Goal: Task Accomplishment & Management: Manage account settings

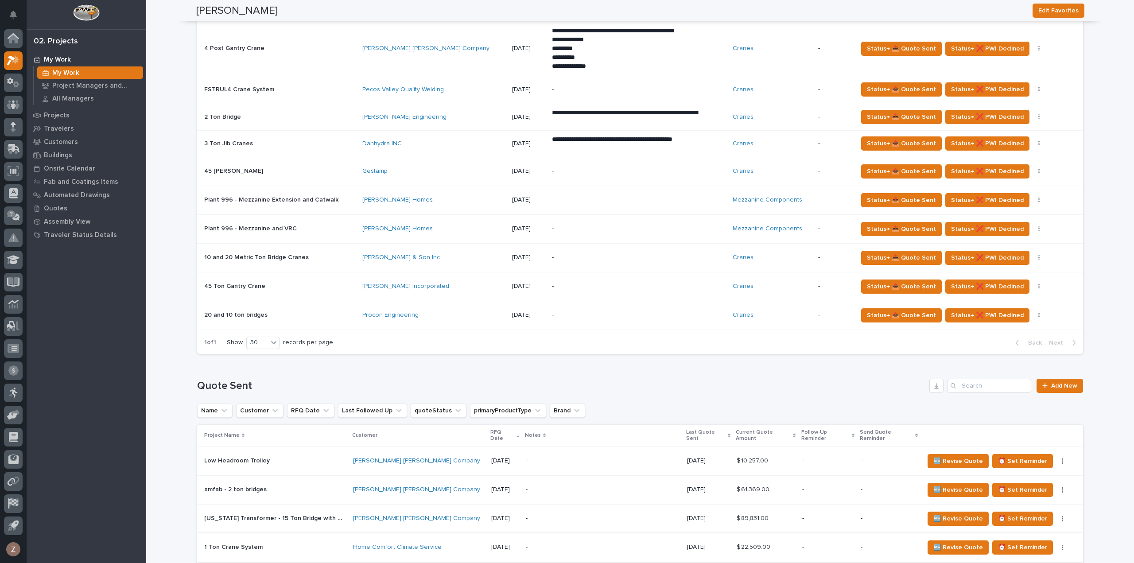
scroll to position [665, 0]
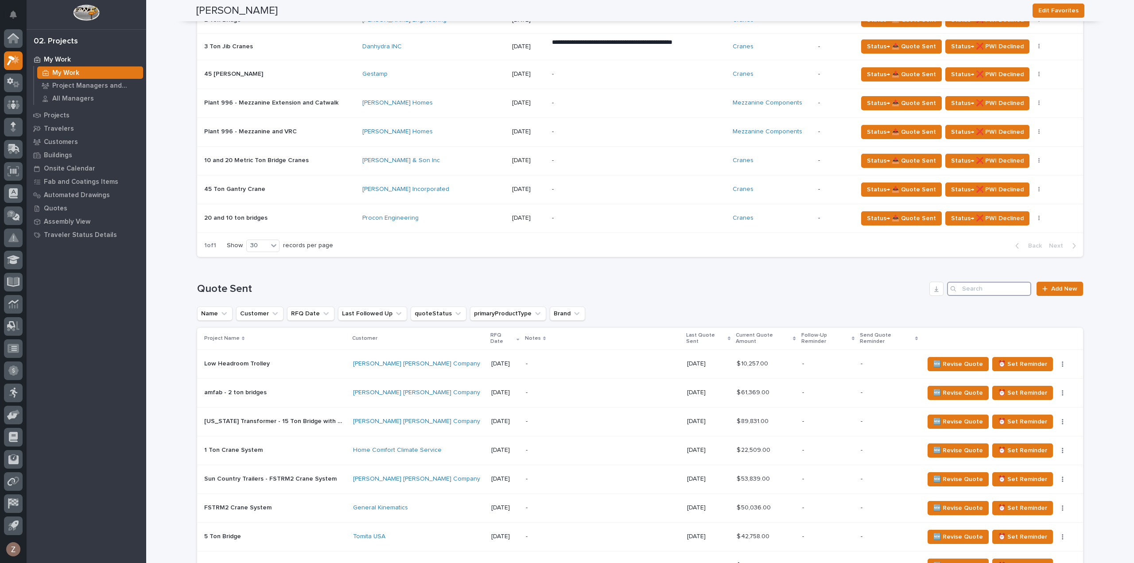
click at [992, 284] on input "Search" at bounding box center [989, 289] width 84 height 14
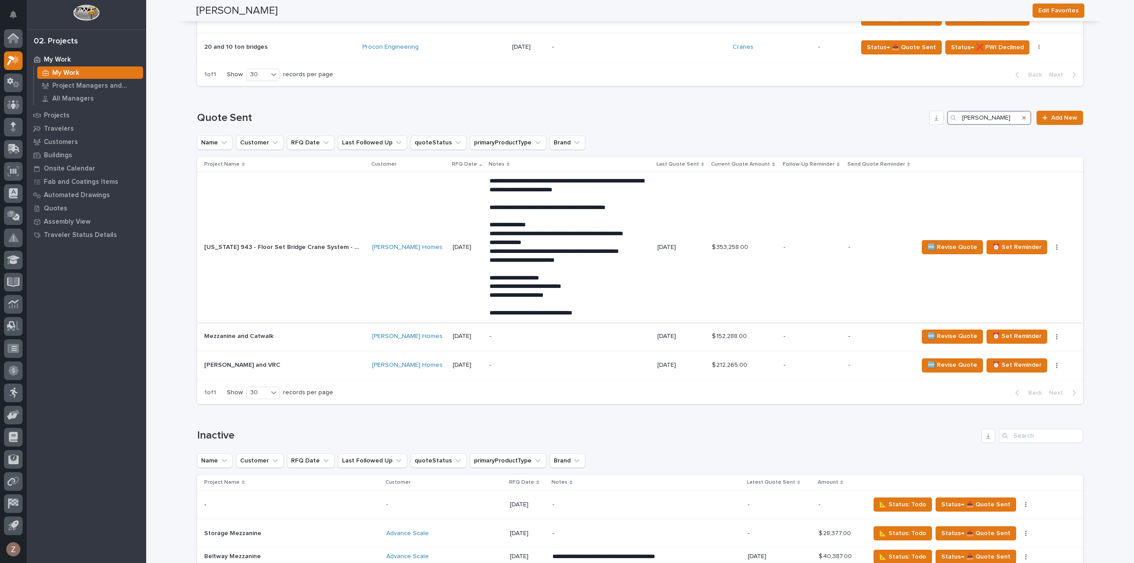
scroll to position [842, 0]
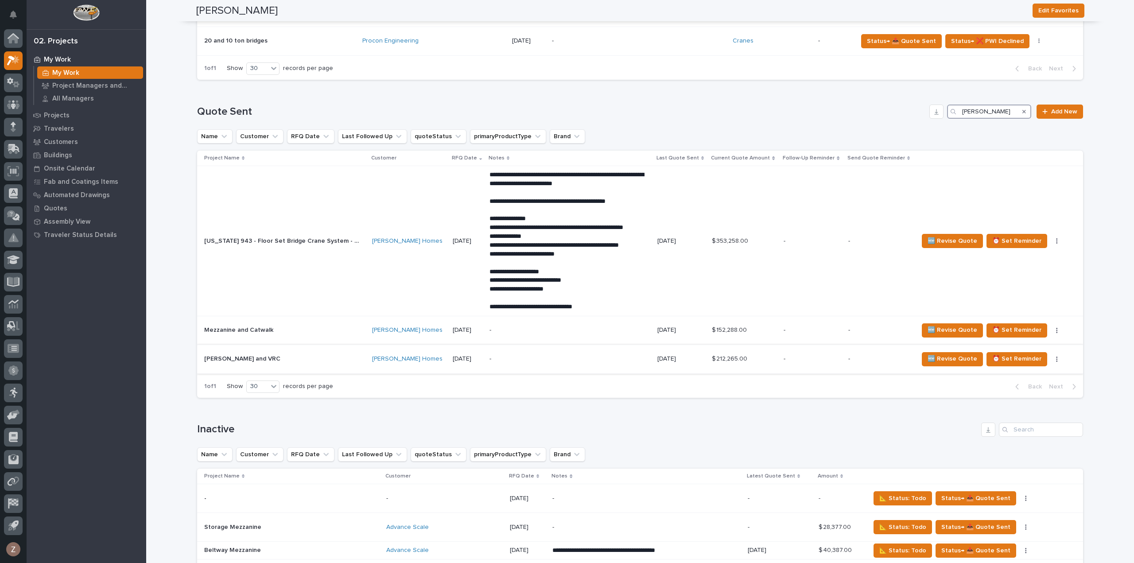
type input "[PERSON_NAME]"
click at [1051, 357] on button "button" at bounding box center [1057, 359] width 12 height 6
click at [1022, 372] on span "Status→ 👎 Rejected" at bounding box center [1016, 376] width 58 height 11
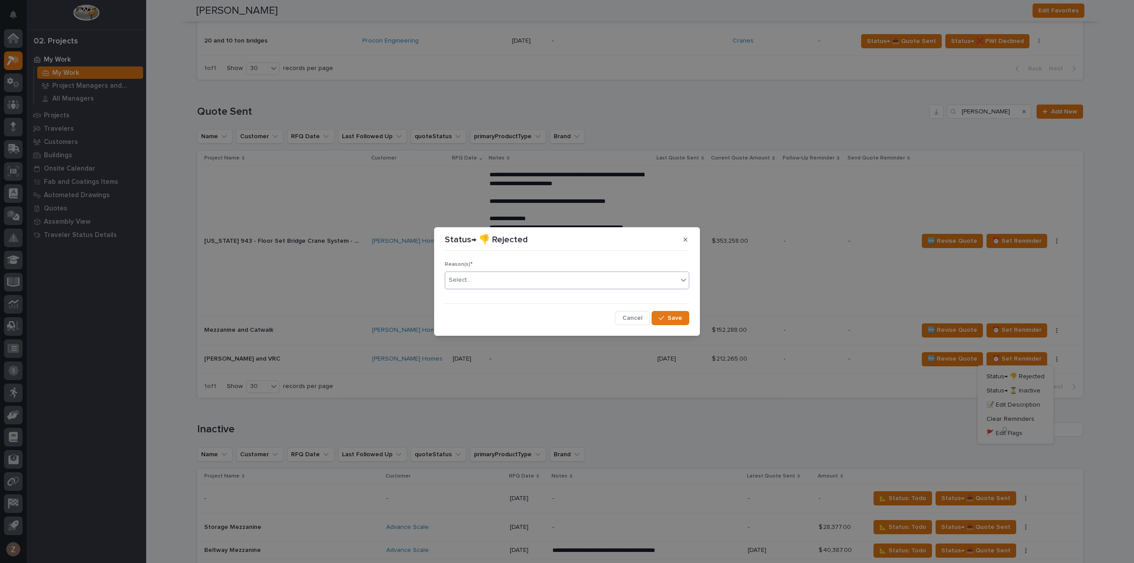
click at [496, 278] on div "Select..." at bounding box center [561, 280] width 233 height 15
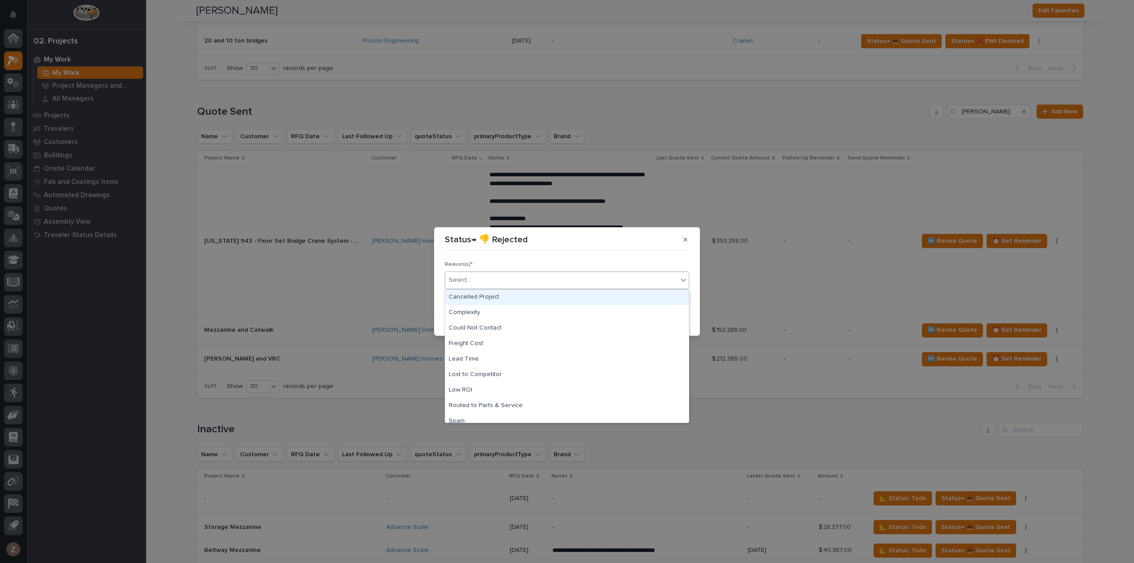
click at [490, 298] on div "Cancelled Project" at bounding box center [567, 298] width 244 height 16
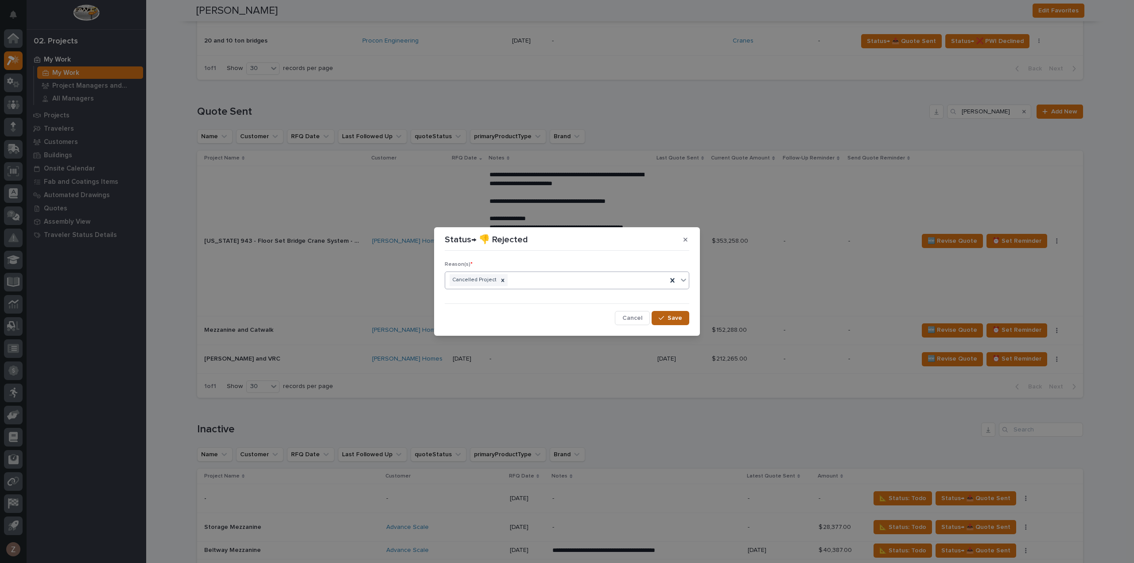
click at [676, 319] on span "Save" at bounding box center [675, 318] width 15 height 8
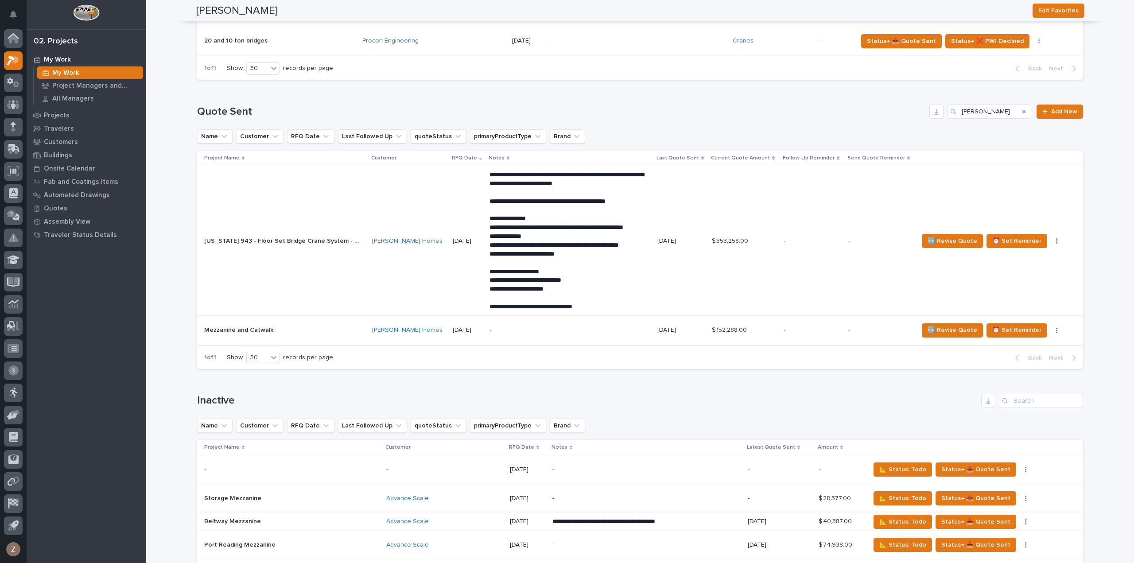
click at [1057, 328] on icon "button" at bounding box center [1057, 330] width 1 height 5
click at [1025, 346] on span "Status→ 👎 Rejected" at bounding box center [1016, 347] width 58 height 11
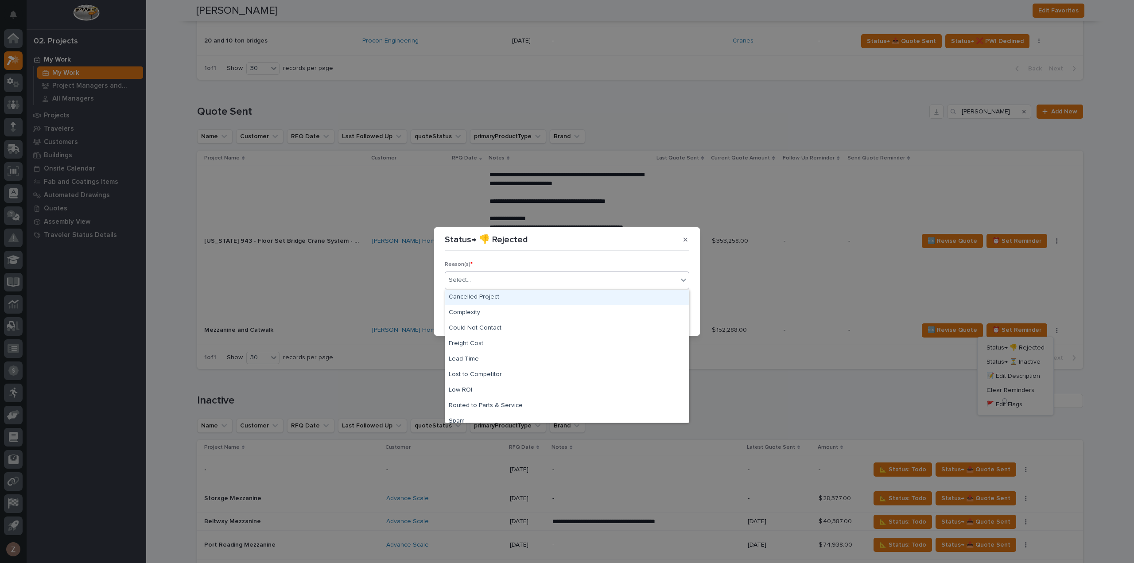
click at [550, 285] on div "Select..." at bounding box center [561, 280] width 233 height 15
click at [529, 302] on div "Cancelled Project" at bounding box center [567, 298] width 244 height 16
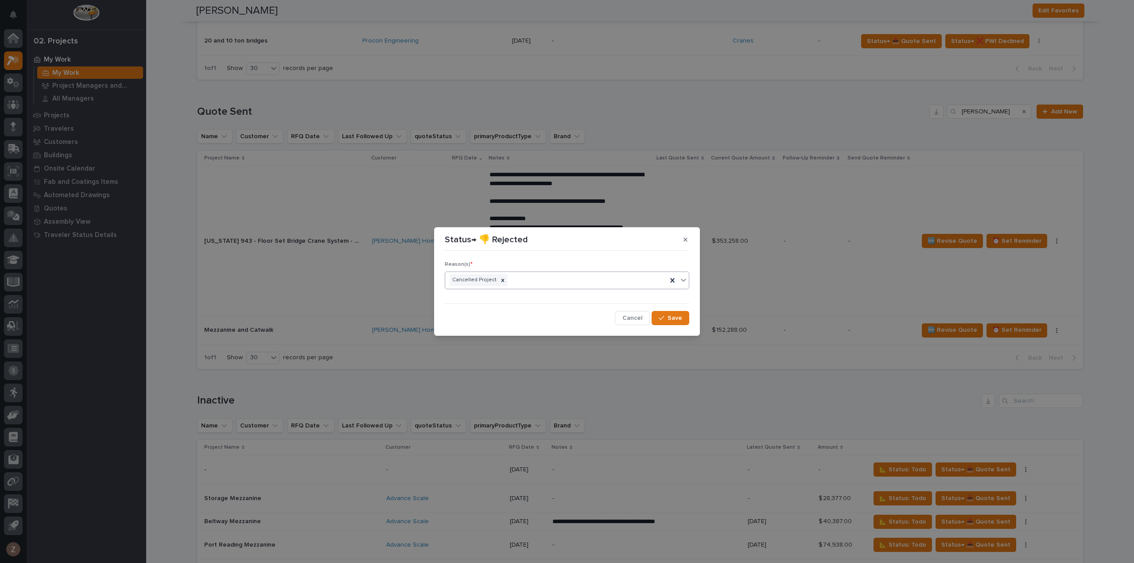
click at [676, 319] on span "Save" at bounding box center [675, 318] width 15 height 8
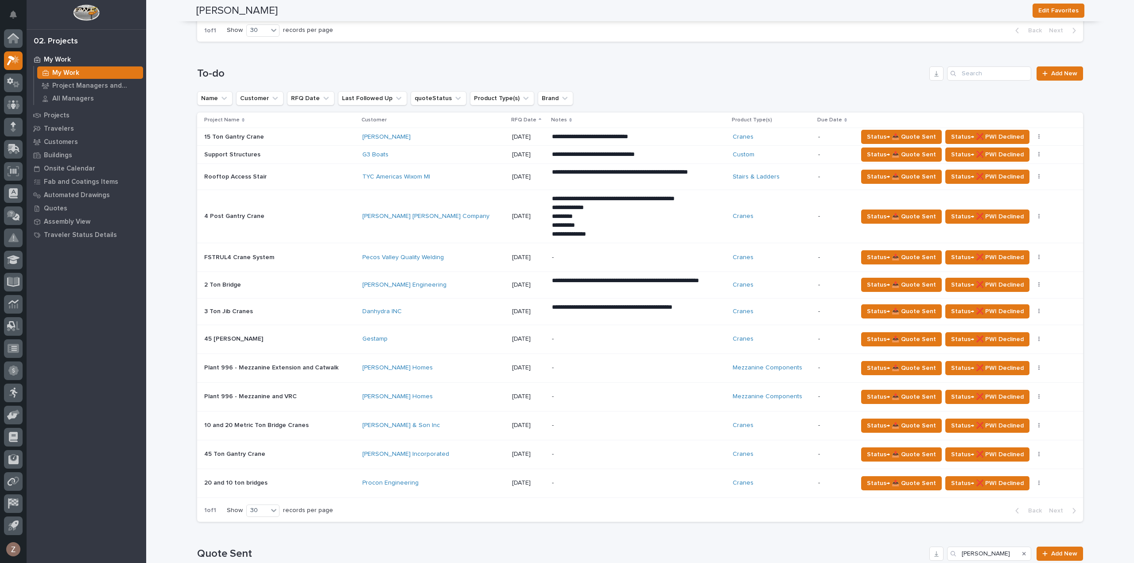
scroll to position [487, 0]
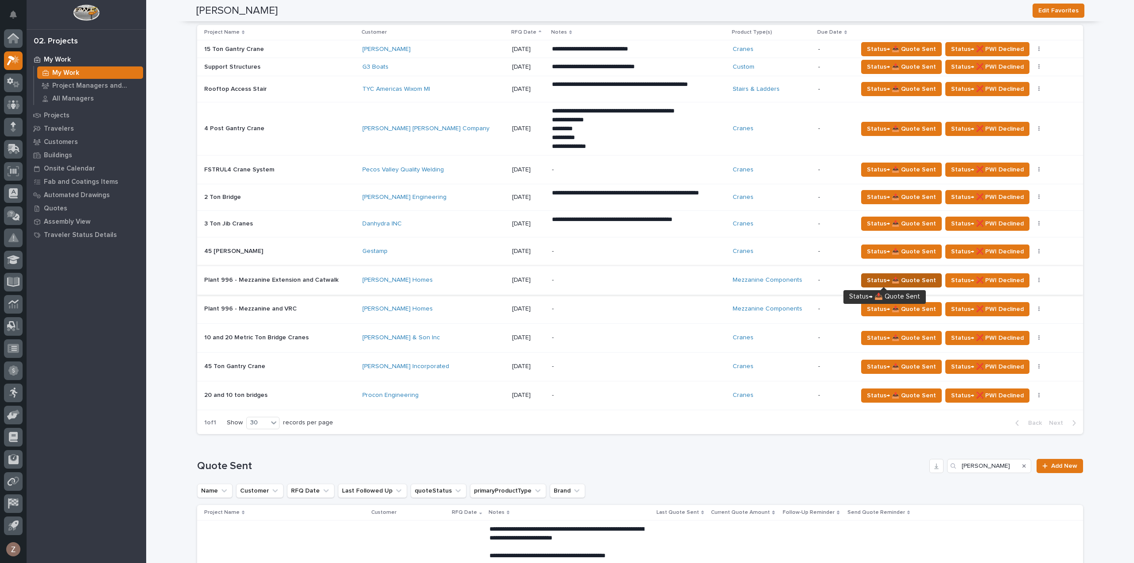
click at [898, 276] on span "Status→ 📤 Quote Sent" at bounding box center [901, 280] width 69 height 11
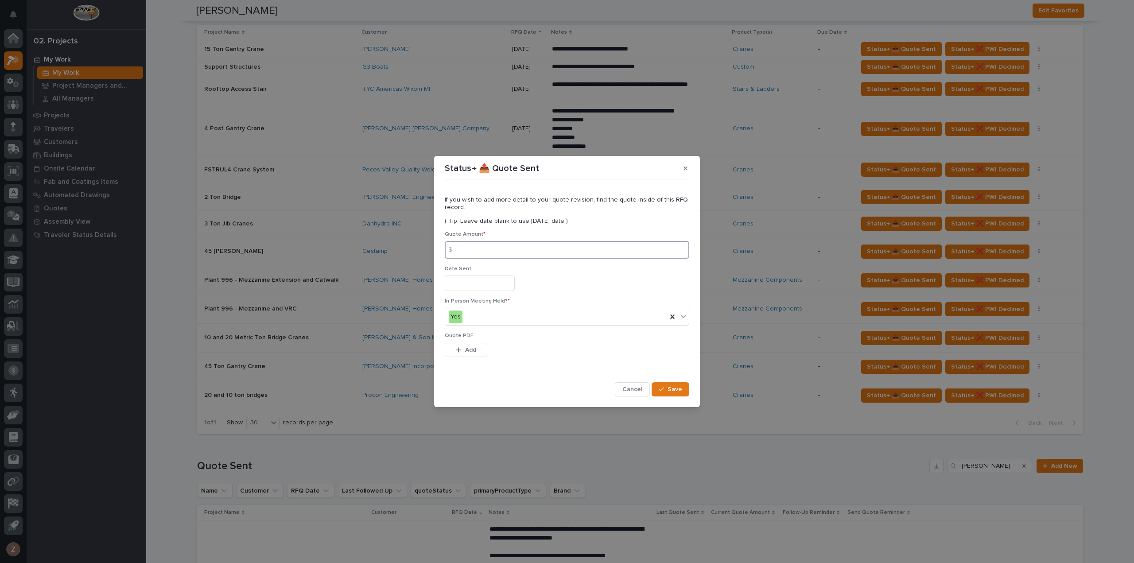
click at [515, 257] on input at bounding box center [567, 250] width 245 height 18
type input "141042"
click at [456, 282] on input "text" at bounding box center [480, 284] width 70 height 16
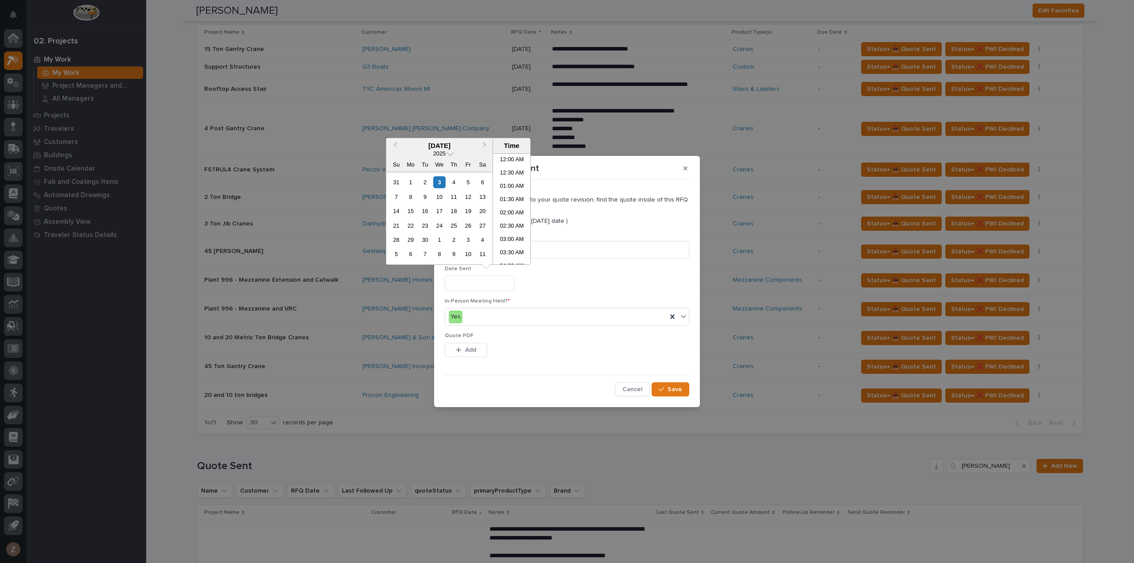
scroll to position [190, 0]
click at [508, 210] on li "09:00 AM" at bounding box center [512, 208] width 38 height 13
type input "**********"
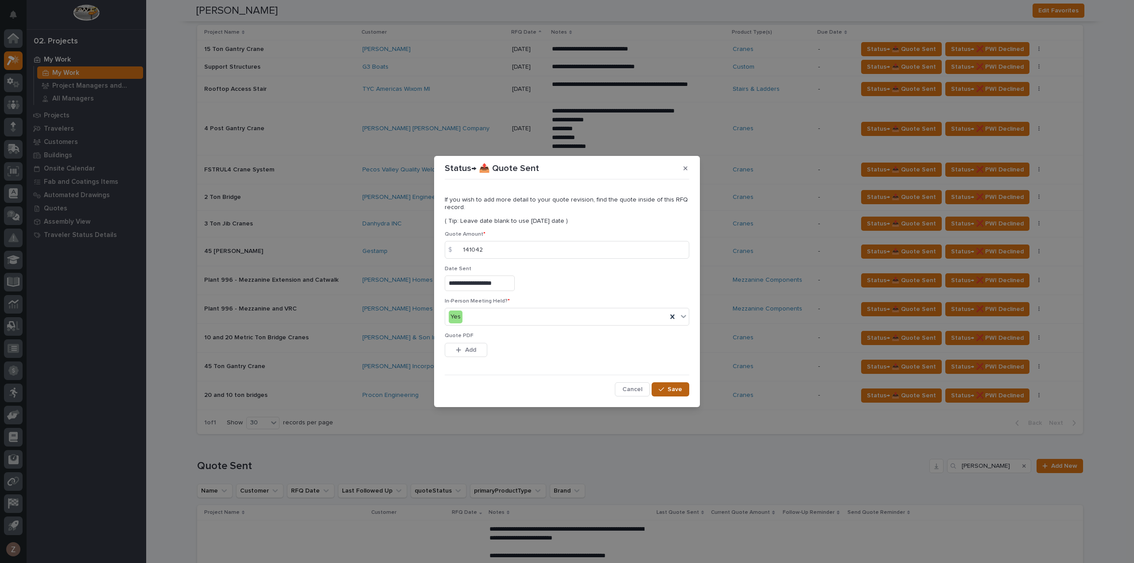
click at [674, 385] on span "Save" at bounding box center [675, 389] width 15 height 8
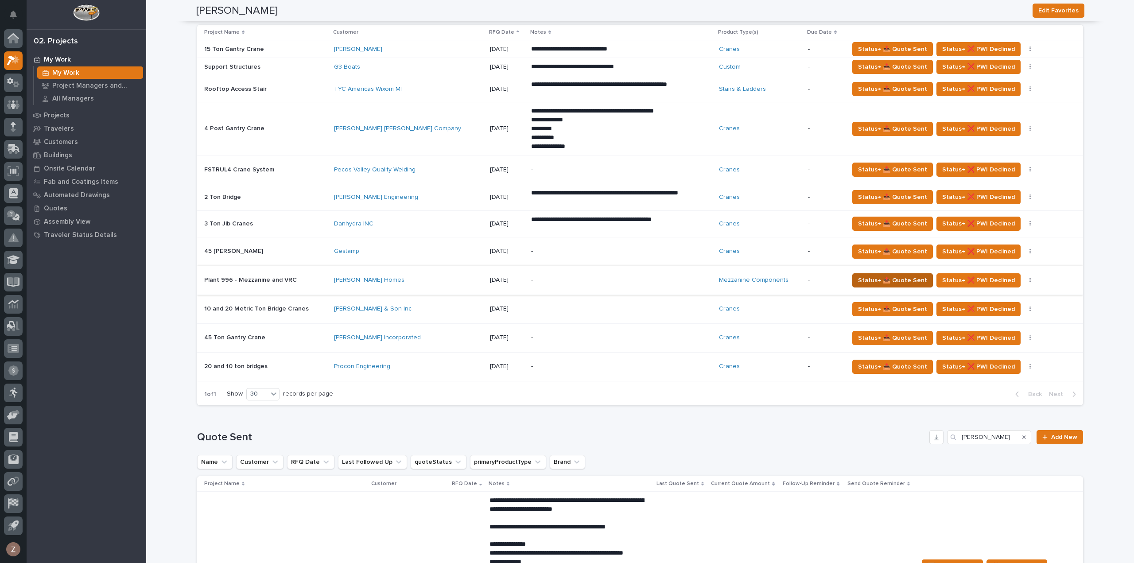
click at [867, 279] on span "Status→ 📤 Quote Sent" at bounding box center [892, 280] width 69 height 11
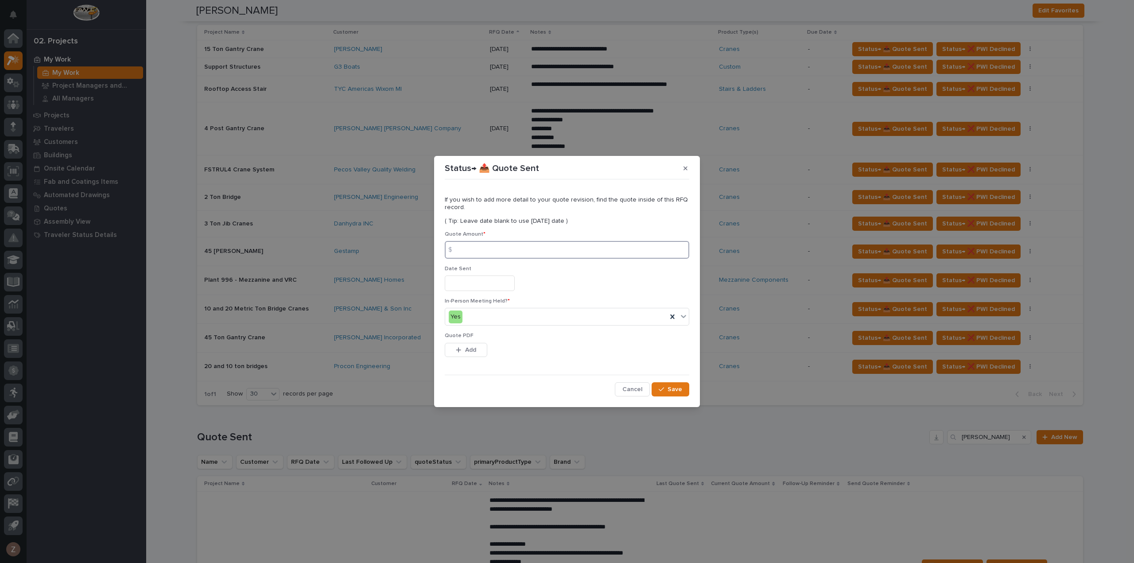
click at [552, 251] on input at bounding box center [567, 250] width 245 height 18
type input "208763"
click at [496, 286] on input "text" at bounding box center [480, 284] width 70 height 16
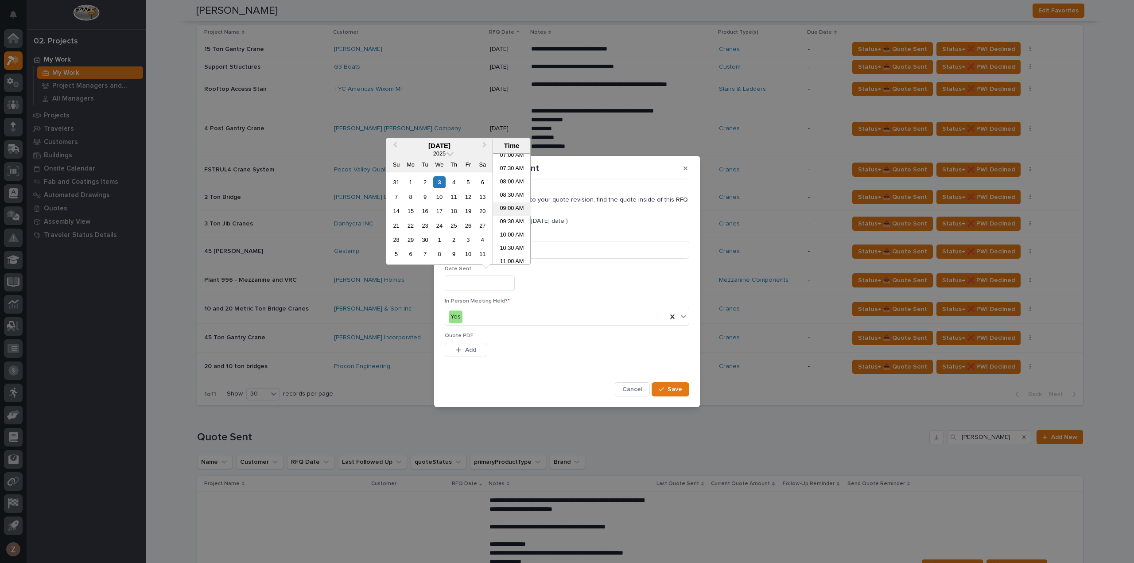
click at [507, 210] on li "09:00 AM" at bounding box center [512, 208] width 38 height 13
type input "**********"
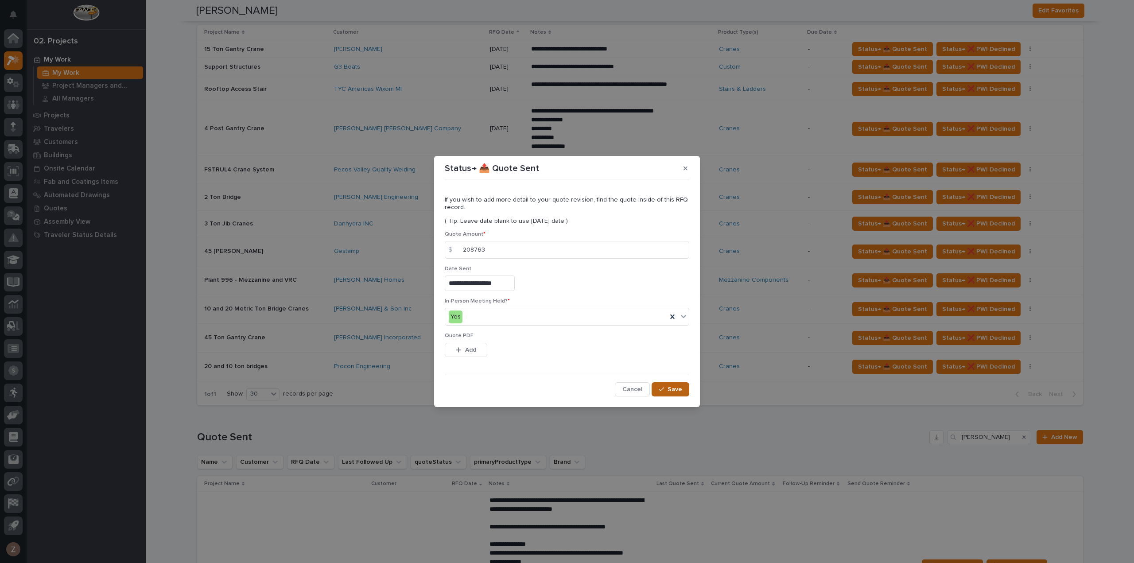
click at [669, 388] on span "Save" at bounding box center [675, 389] width 15 height 8
